Goal: Transaction & Acquisition: Purchase product/service

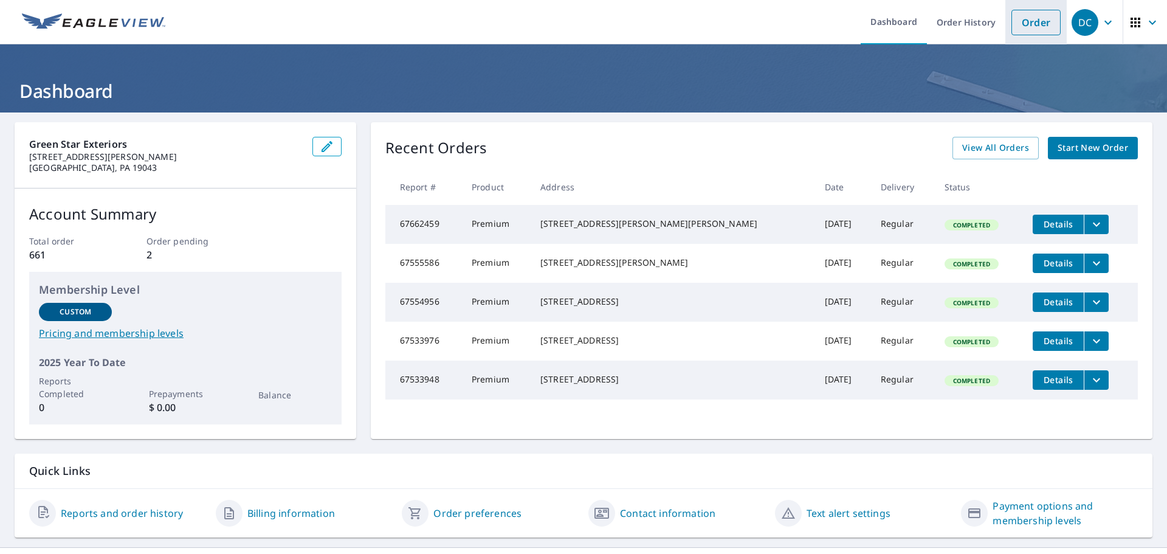
click at [1028, 27] on link "Order" at bounding box center [1035, 23] width 49 height 26
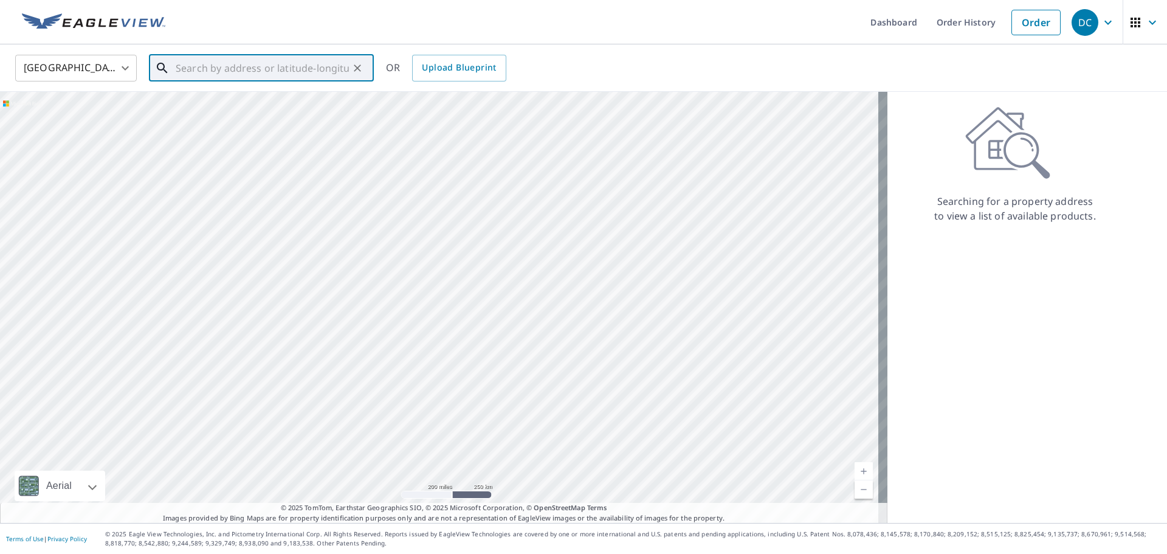
click at [199, 60] on input "text" at bounding box center [262, 68] width 173 height 34
paste input "[STREET_ADDRESS]"
type input "[STREET_ADDRESS]"
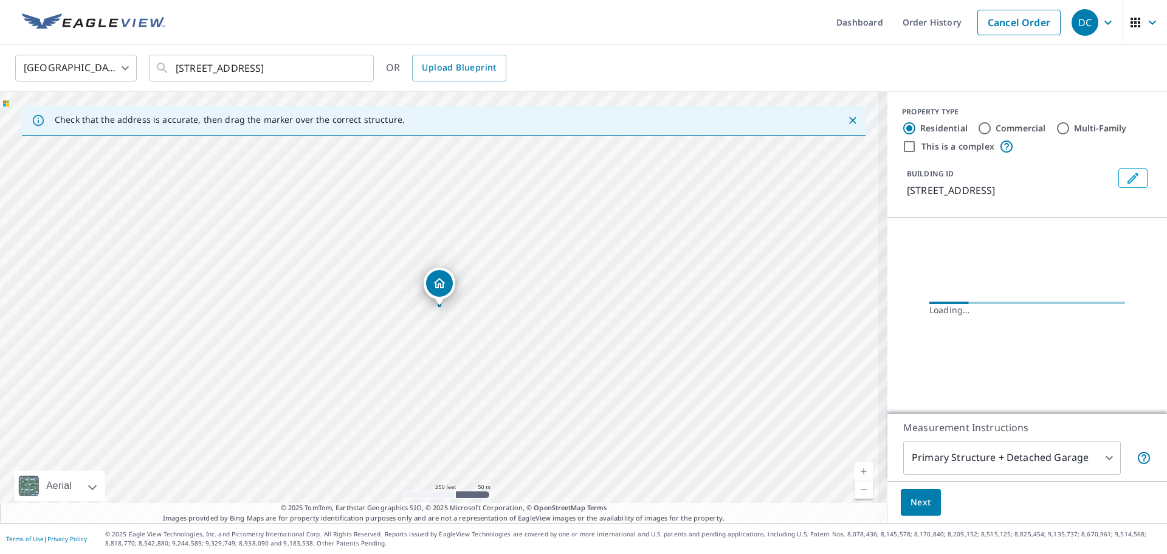
scroll to position [0, 0]
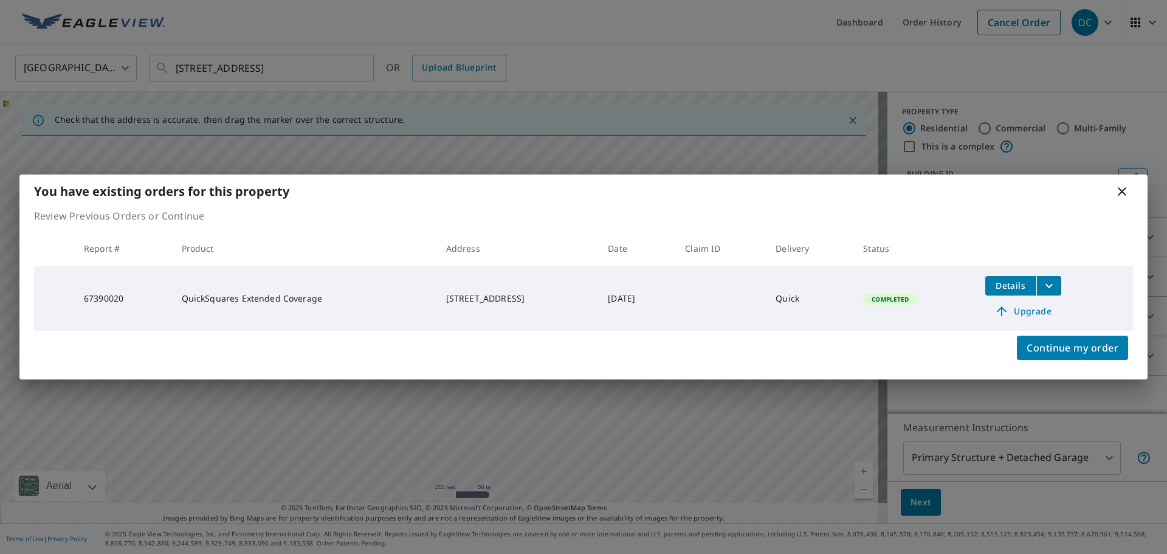
click at [1030, 312] on span "Upgrade" at bounding box center [1023, 311] width 61 height 15
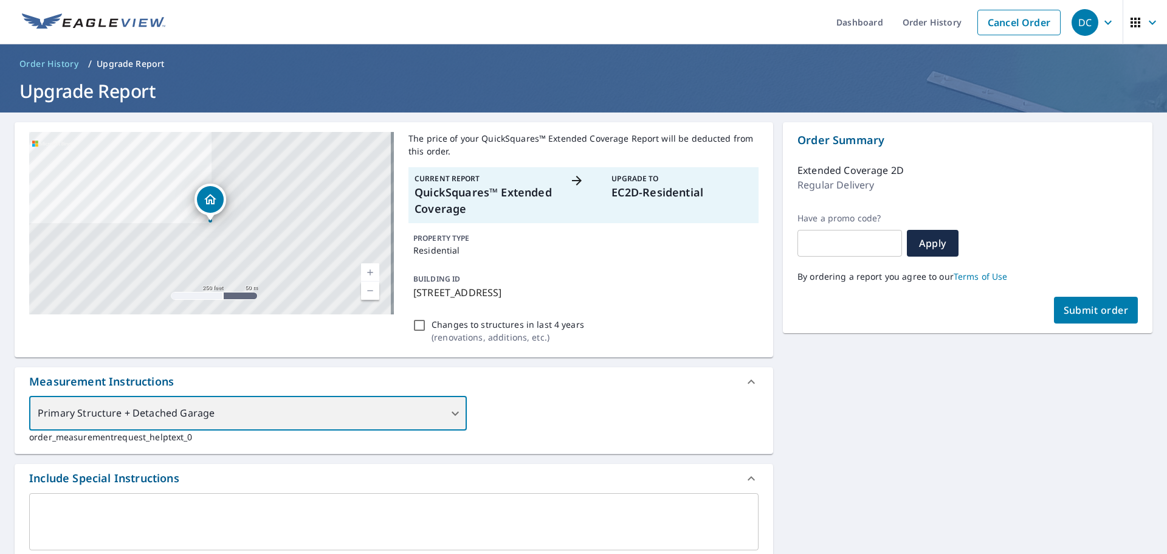
click at [453, 407] on div "Primary Structure + Detached Garage" at bounding box center [248, 413] width 438 height 34
click at [439, 413] on div "Primary Structure + Detached Garage" at bounding box center [248, 413] width 438 height 34
click at [453, 413] on div "Primary Structure + Detached Garage" at bounding box center [248, 413] width 438 height 34
click at [308, 421] on div "Primary Structure + Detached Garage" at bounding box center [248, 413] width 438 height 34
click at [448, 410] on div "Primary Structure + Detached Garage" at bounding box center [248, 413] width 438 height 34
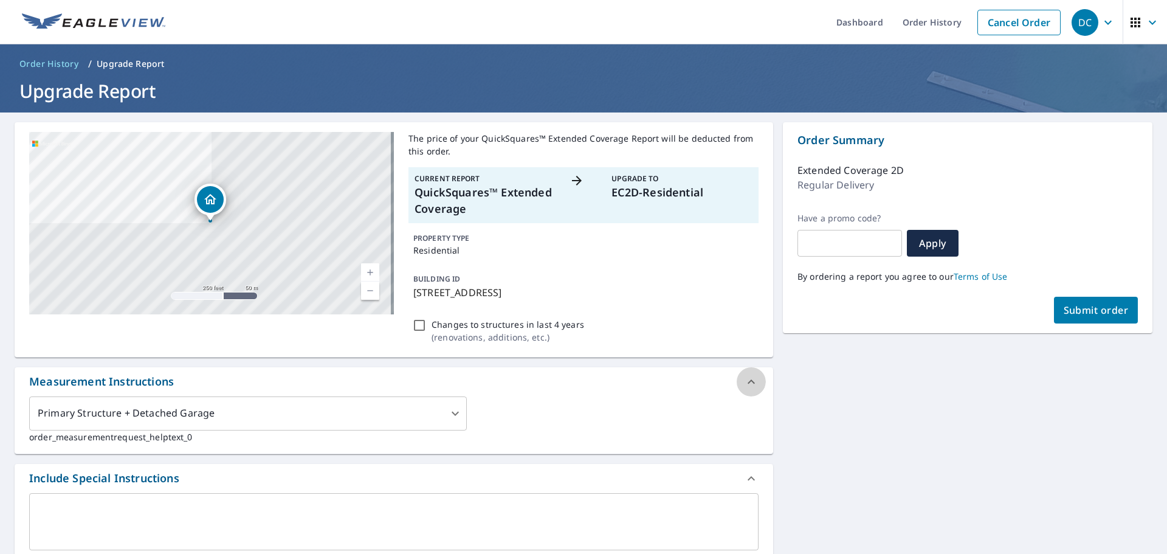
click at [746, 385] on icon at bounding box center [751, 381] width 15 height 15
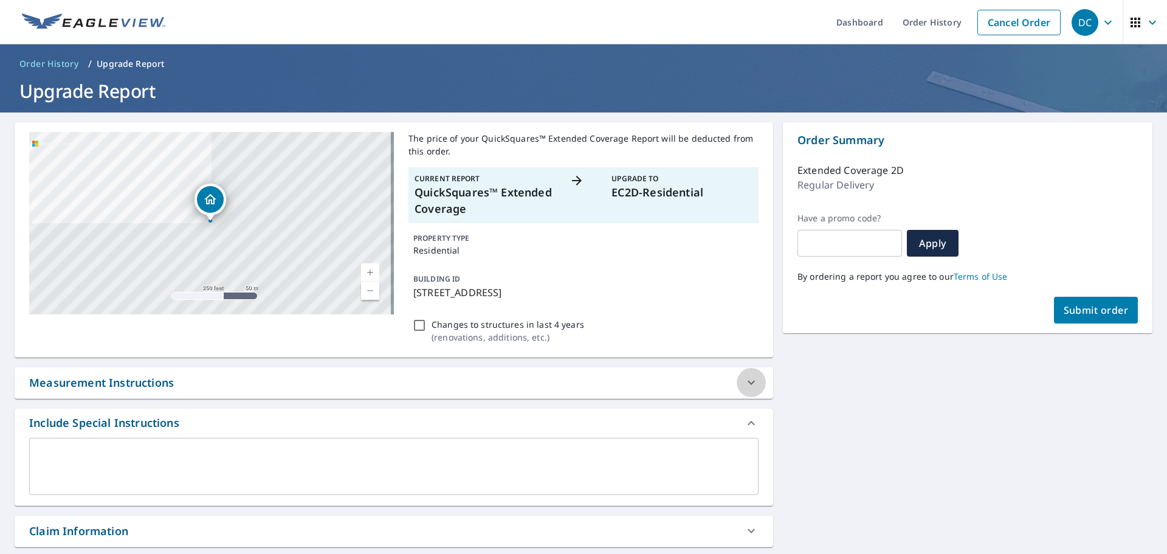
click at [748, 383] on icon at bounding box center [751, 383] width 7 height 4
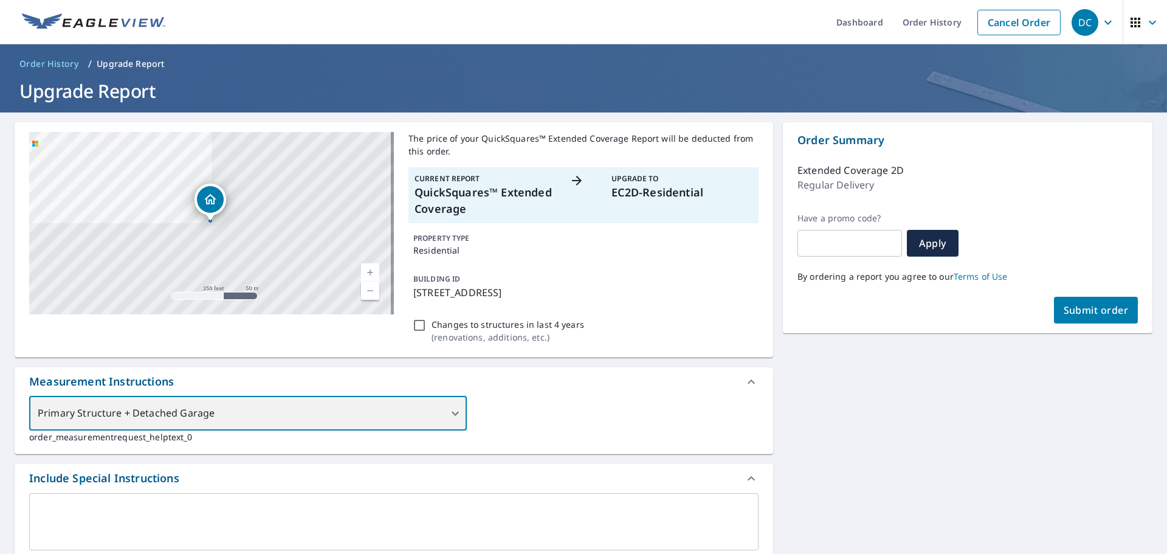
click at [235, 410] on div "Primary Structure + Detached Garage" at bounding box center [248, 413] width 438 height 34
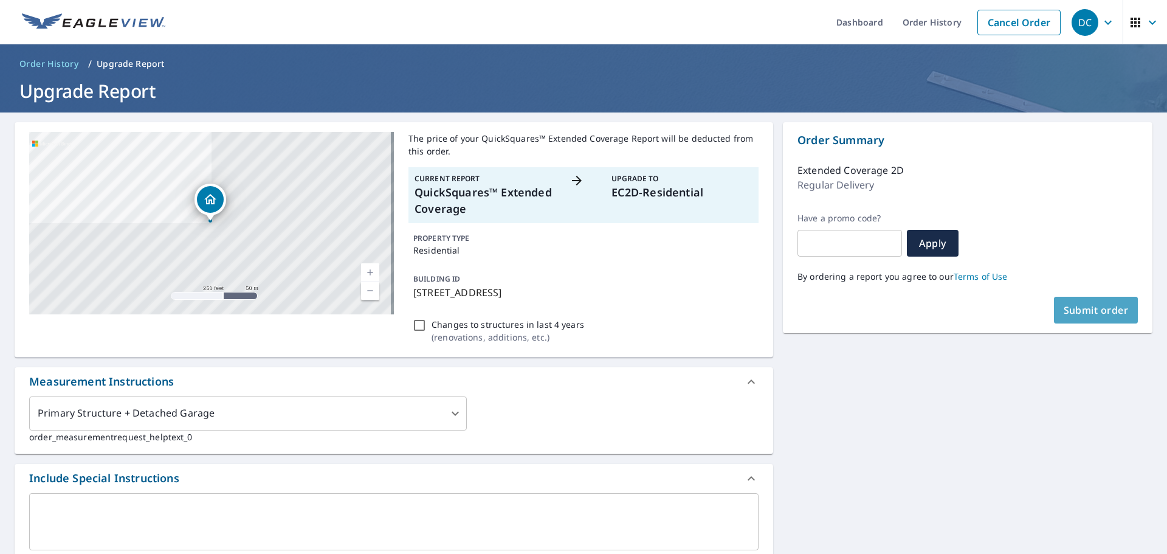
click at [1092, 307] on span "Submit order" at bounding box center [1096, 309] width 65 height 13
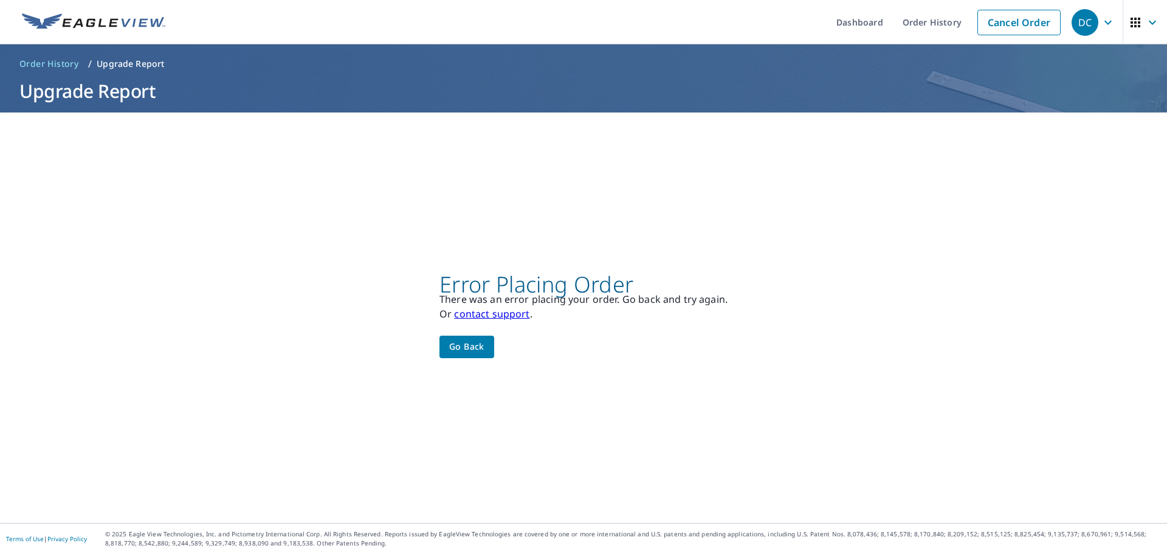
click at [457, 350] on span "Go back" at bounding box center [466, 346] width 35 height 15
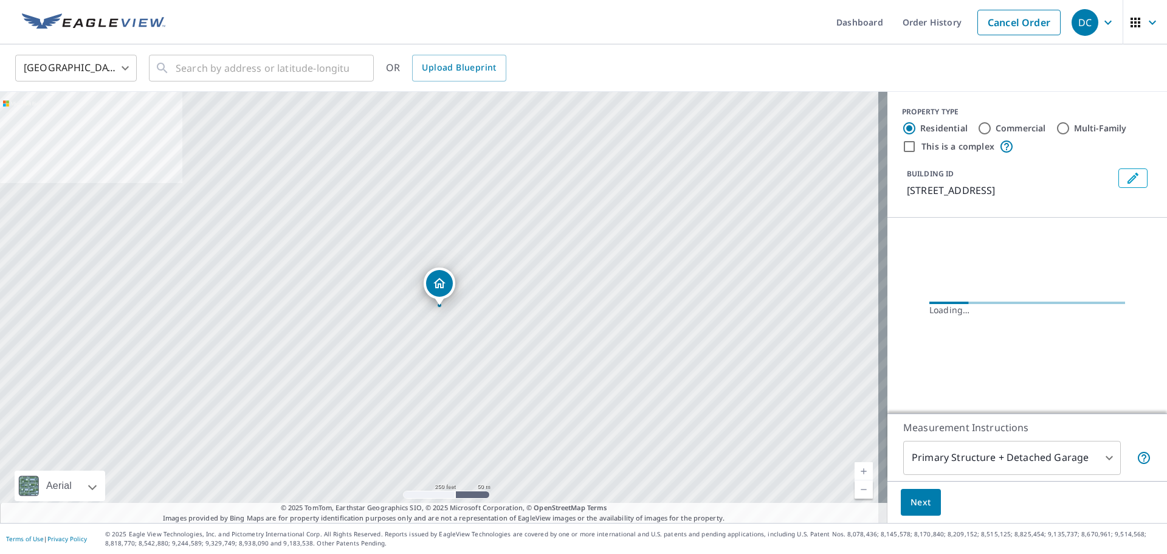
click at [980, 195] on p "[STREET_ADDRESS]" at bounding box center [1010, 190] width 207 height 15
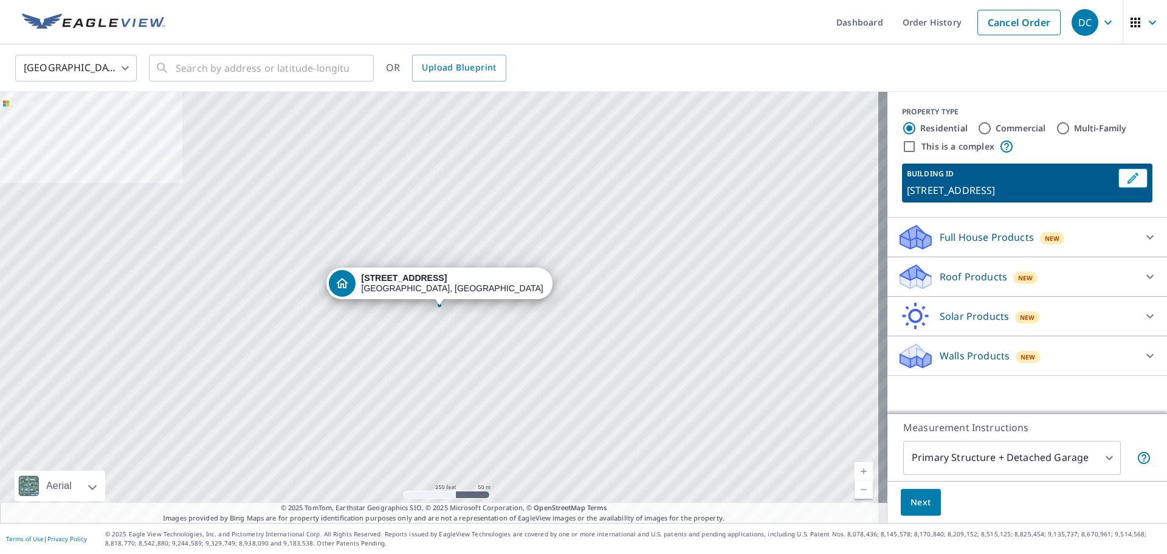
click at [989, 274] on p "Roof Products" at bounding box center [973, 276] width 67 height 15
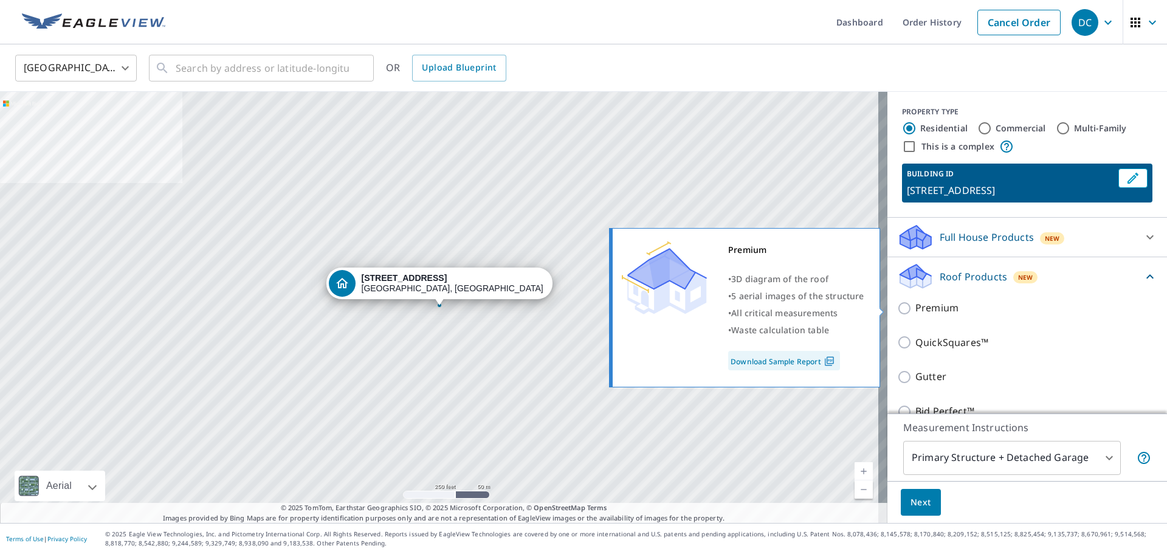
click at [897, 307] on input "Premium" at bounding box center [906, 308] width 18 height 15
checkbox input "true"
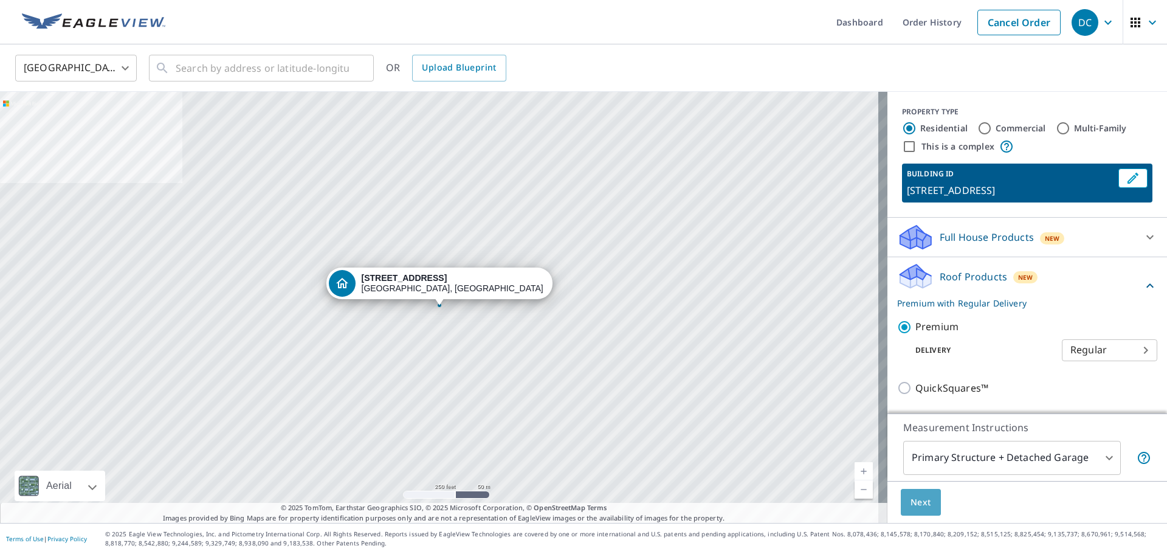
click at [918, 501] on span "Next" at bounding box center [921, 502] width 21 height 15
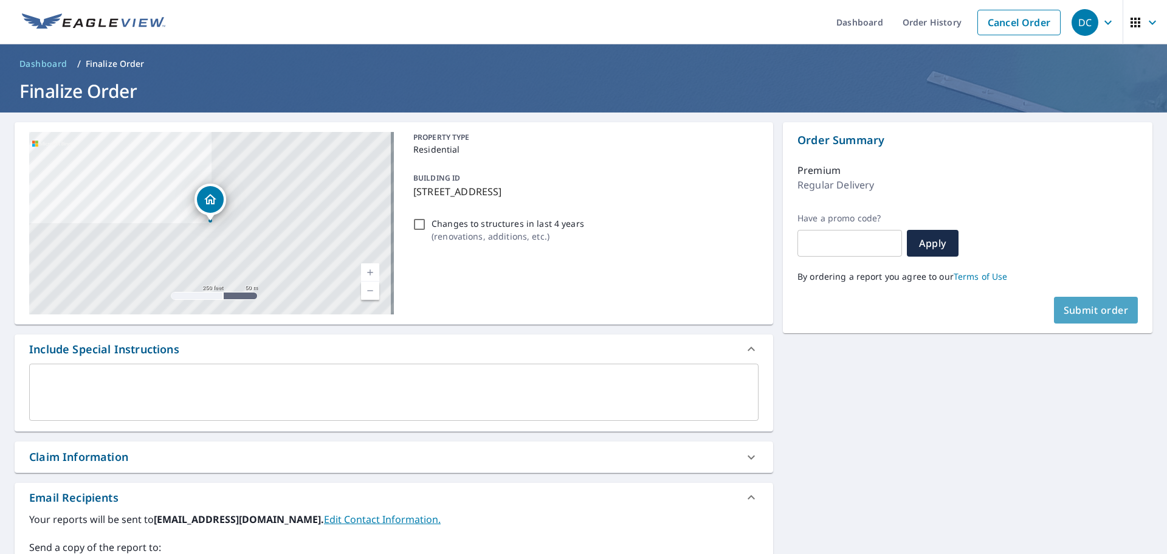
click at [1085, 317] on button "Submit order" at bounding box center [1096, 310] width 84 height 27
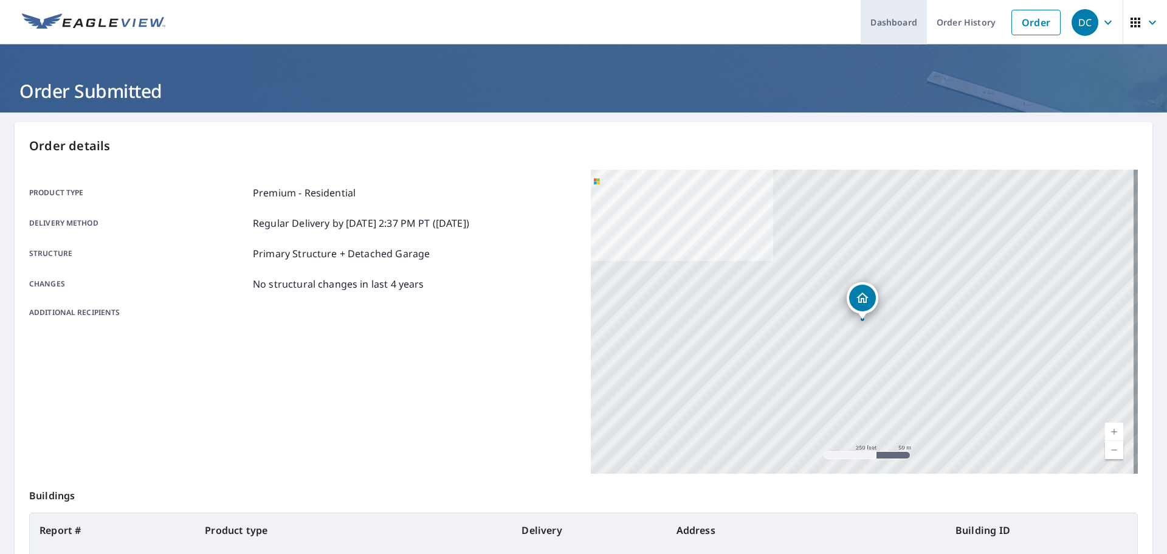
click at [883, 26] on link "Dashboard" at bounding box center [894, 22] width 66 height 44
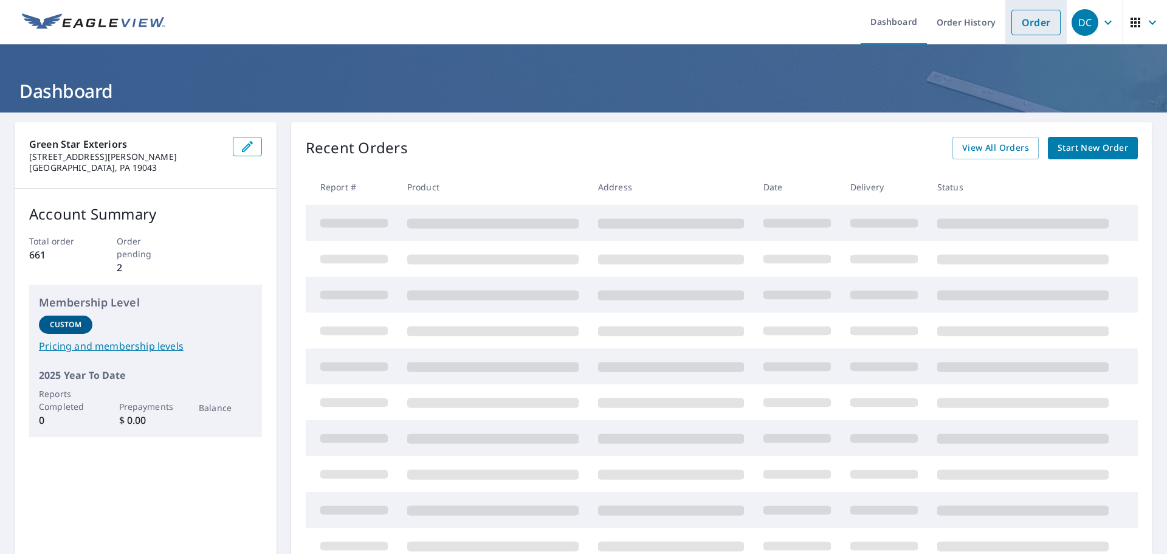
click at [1038, 18] on link "Order" at bounding box center [1035, 23] width 49 height 26
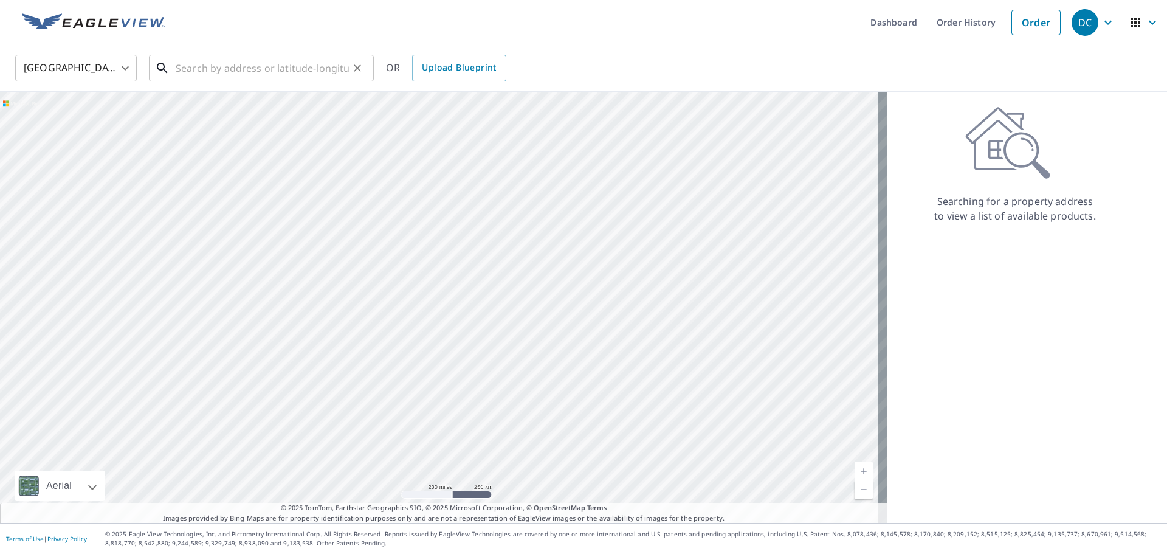
click at [283, 72] on input "text" at bounding box center [262, 68] width 173 height 34
paste input "[STREET_ADDRESS][PERSON_NAME]"
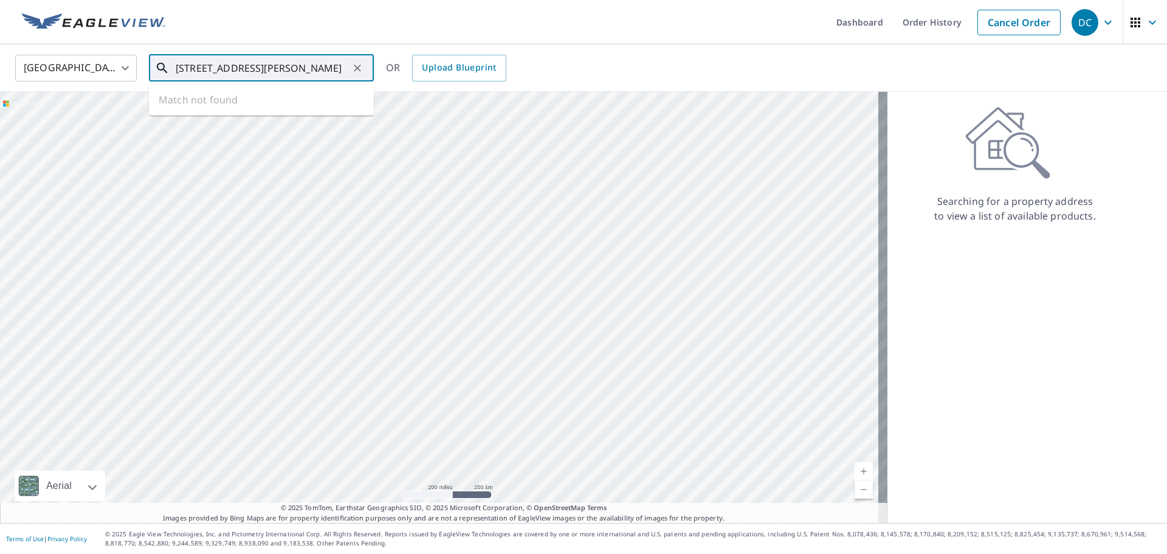
scroll to position [0, 5]
click at [238, 106] on span "[STREET_ADDRESS]" at bounding box center [268, 103] width 191 height 15
type input "[STREET_ADDRESS][PERSON_NAME]"
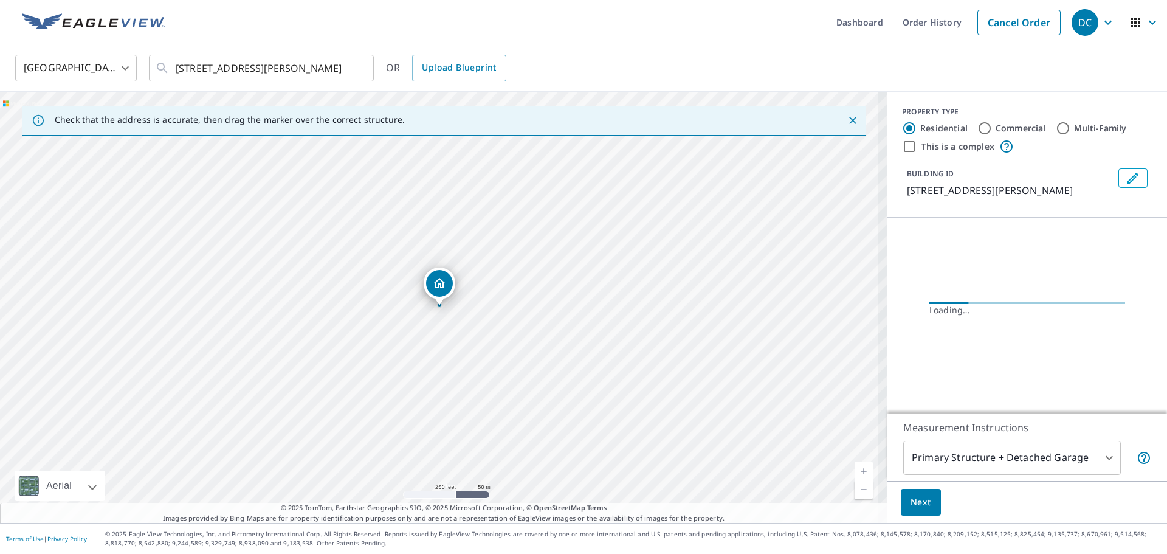
scroll to position [0, 0]
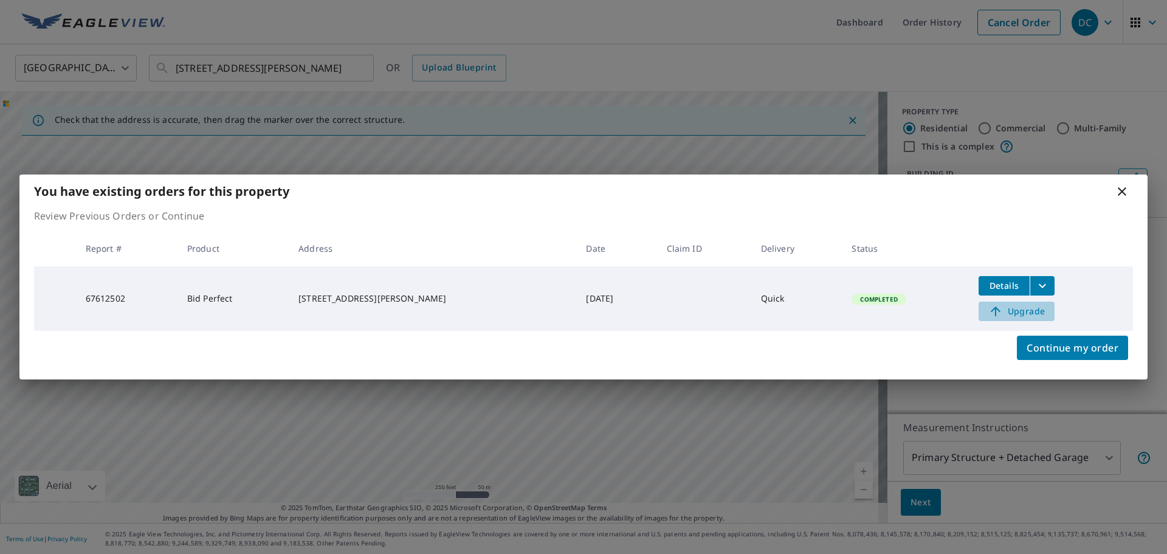
click at [1005, 309] on span "Upgrade" at bounding box center [1016, 311] width 61 height 15
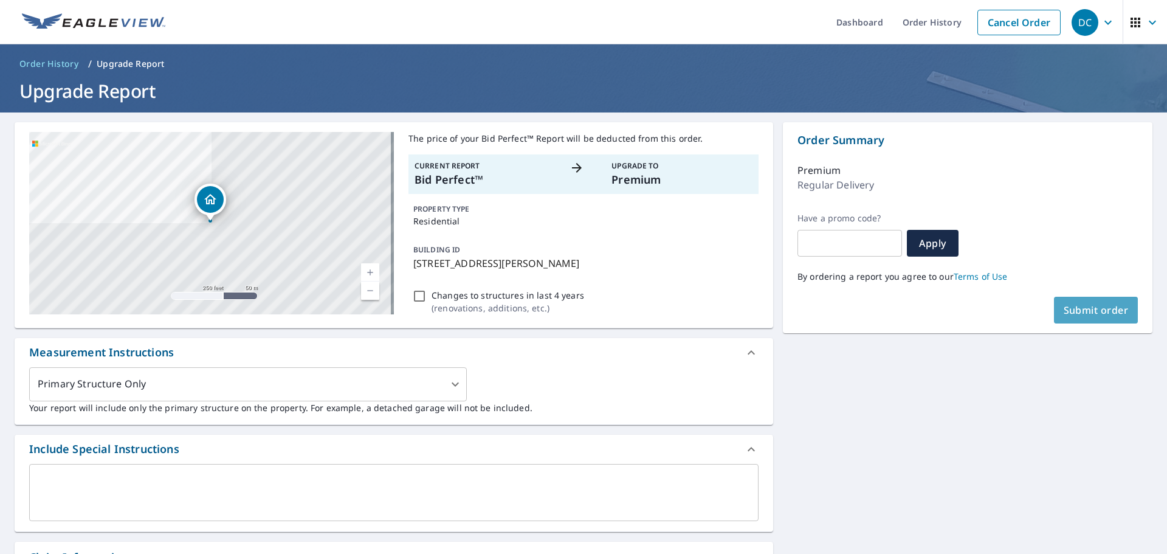
click at [1074, 307] on span "Submit order" at bounding box center [1096, 309] width 65 height 13
